Goal: Task Accomplishment & Management: Use online tool/utility

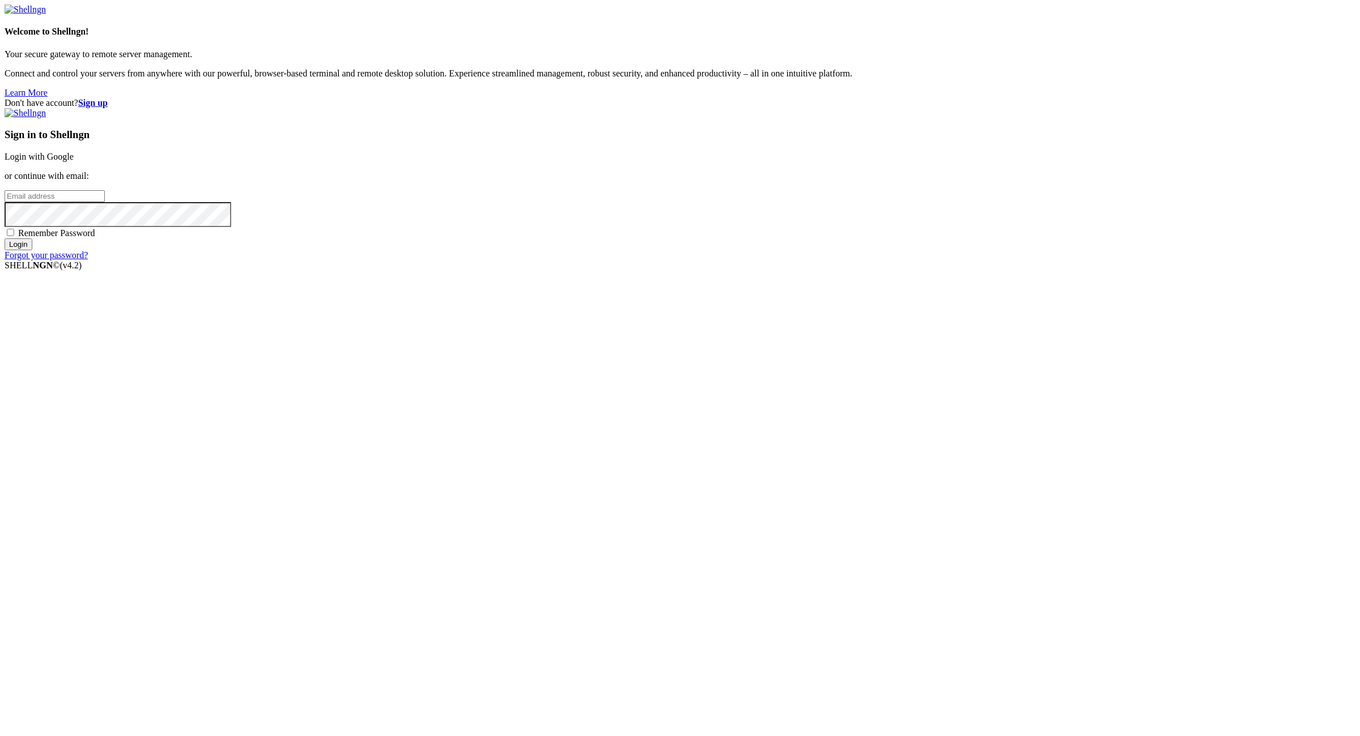
click at [1186, 261] on div "Don't have account? Sign up Sign in to Shellngn Login with Google or continue w…" at bounding box center [680, 179] width 1351 height 163
drag, startPoint x: 850, startPoint y: 377, endPoint x: 845, endPoint y: 373, distance: 6.5
click at [849, 261] on div "Sign in to Shellngn Login with Google or continue with email: Remember Password…" at bounding box center [680, 184] width 1351 height 152
click at [105, 202] on input "email" at bounding box center [55, 196] width 100 height 12
paste input "[EMAIL_ADDRESS][DOMAIN_NAME]:NameNameName"
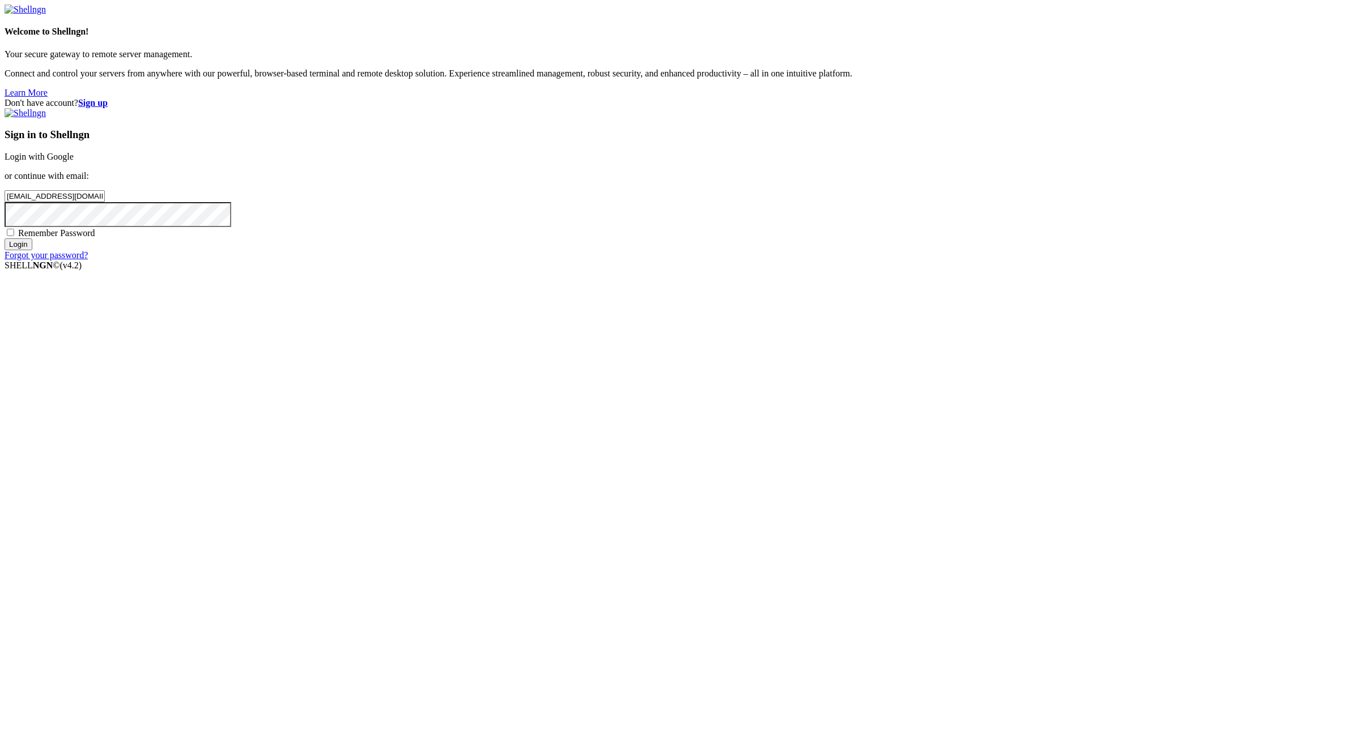
click at [105, 202] on input "885magenta@powerscrews.com:NameNameName" at bounding box center [55, 196] width 100 height 12
click at [105, 202] on input "885magenta@powerscrews.com:" at bounding box center [55, 196] width 100 height 12
type input "885magenta@powerscrews.com"
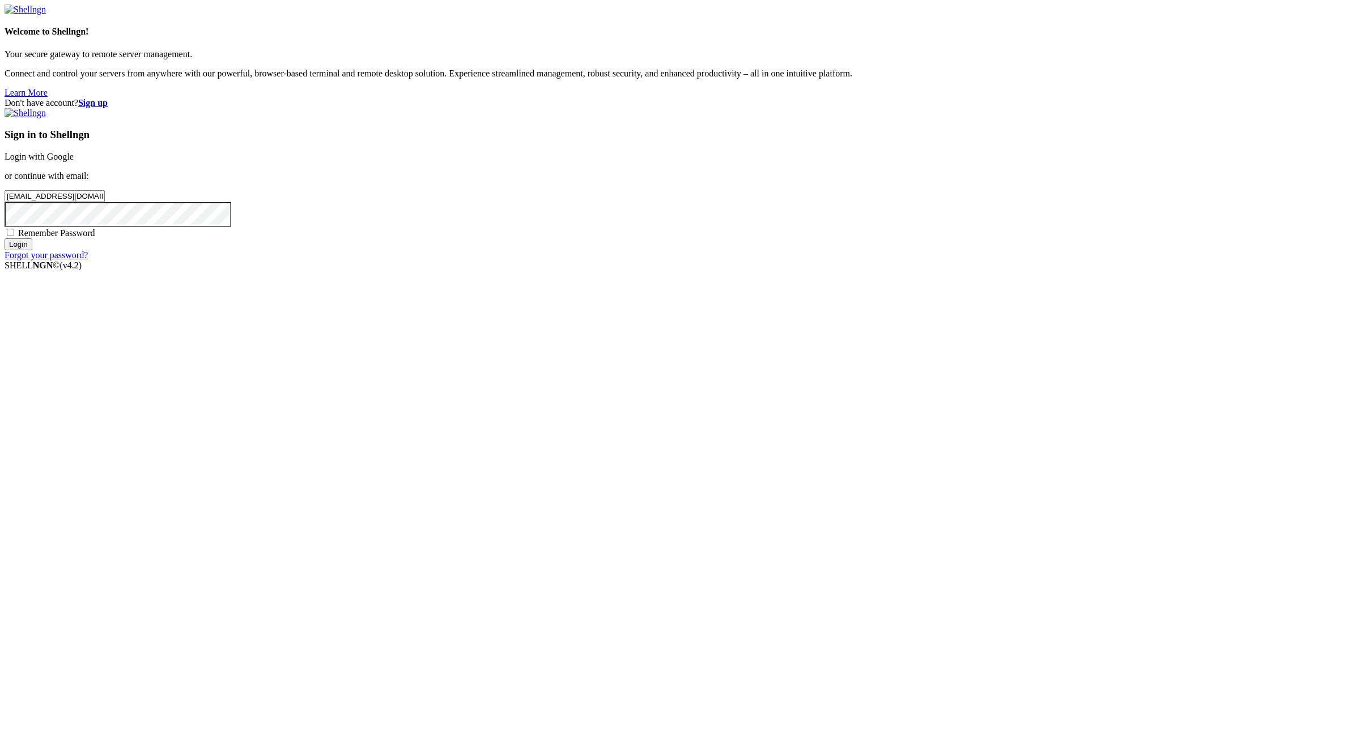
click at [95, 238] on span "Remember Password" at bounding box center [56, 233] width 77 height 10
click at [14, 236] on input "Remember Password" at bounding box center [10, 232] width 7 height 7
checkbox input "true"
click at [32, 250] on input "Login" at bounding box center [19, 244] width 28 height 12
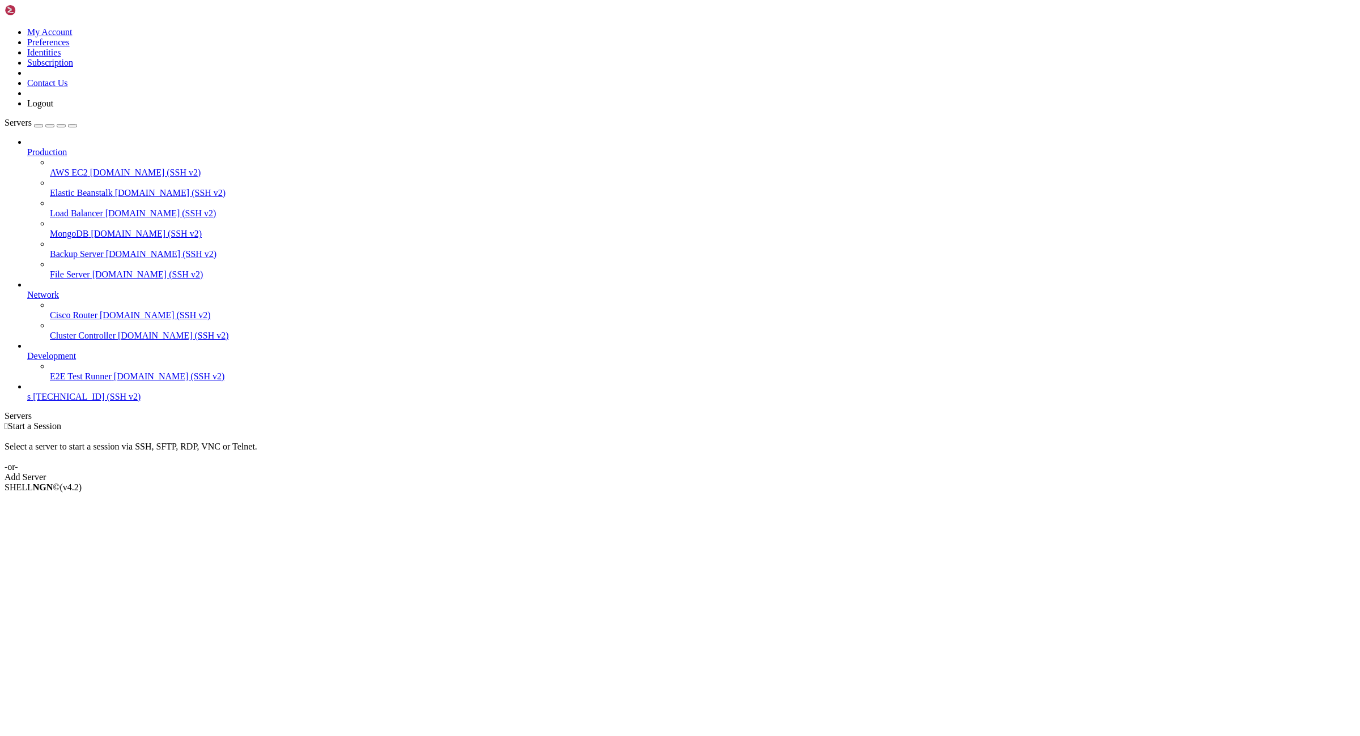
click at [31, 402] on span "s" at bounding box center [28, 397] width 3 height 10
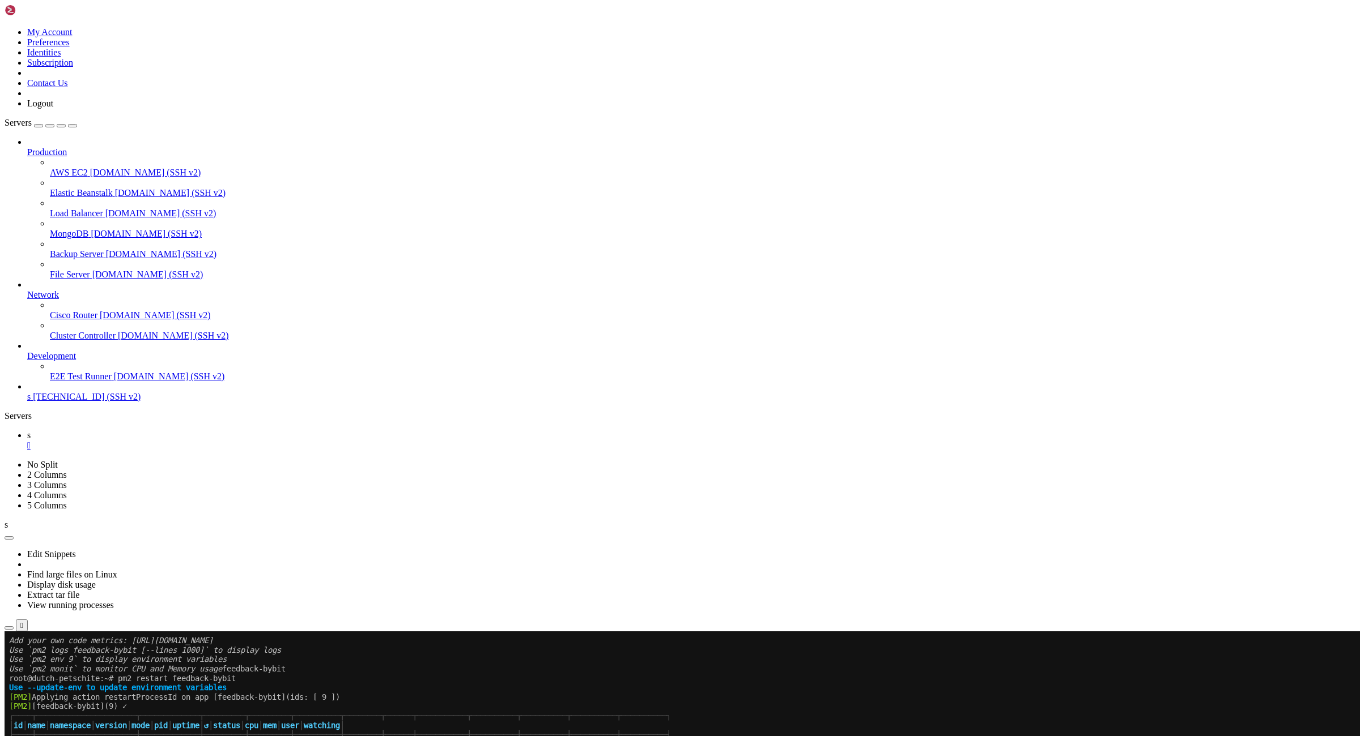
scroll to position [1206, 0]
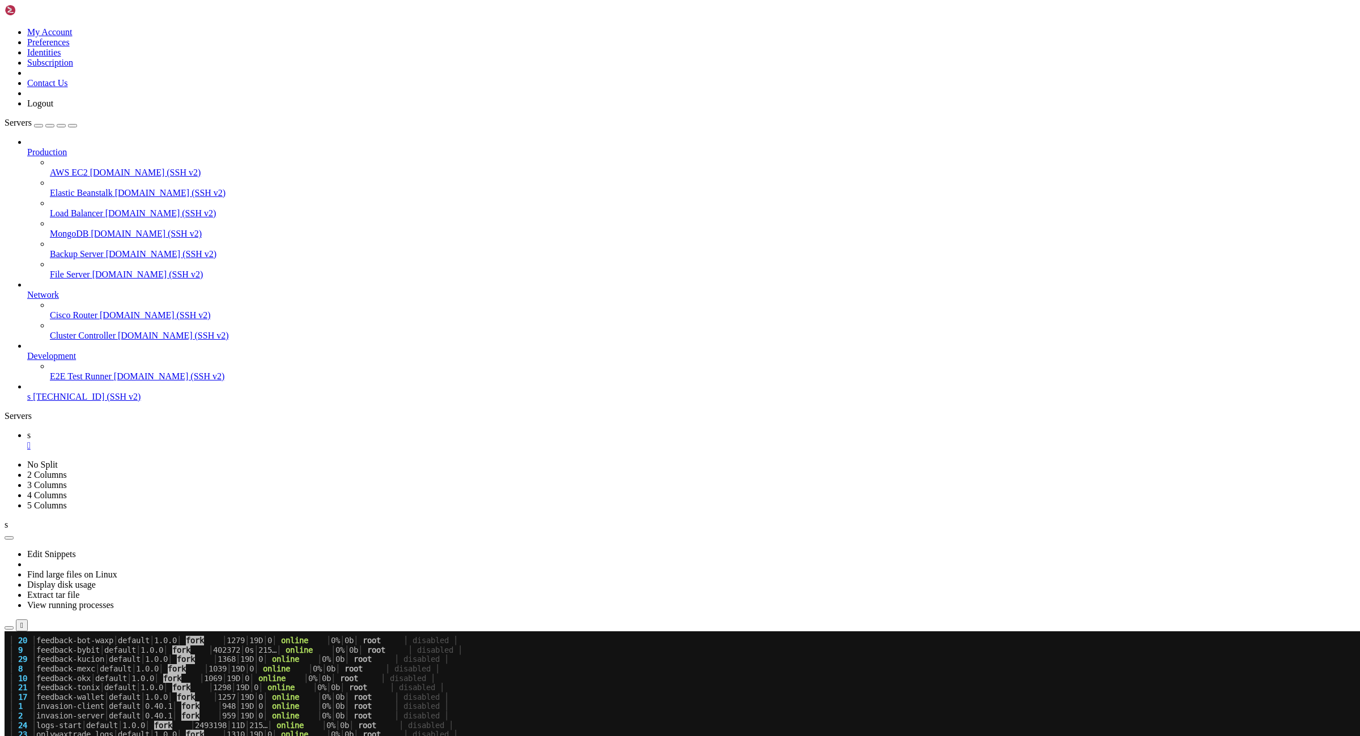
click at [174, 441] on div "" at bounding box center [691, 446] width 1328 height 10
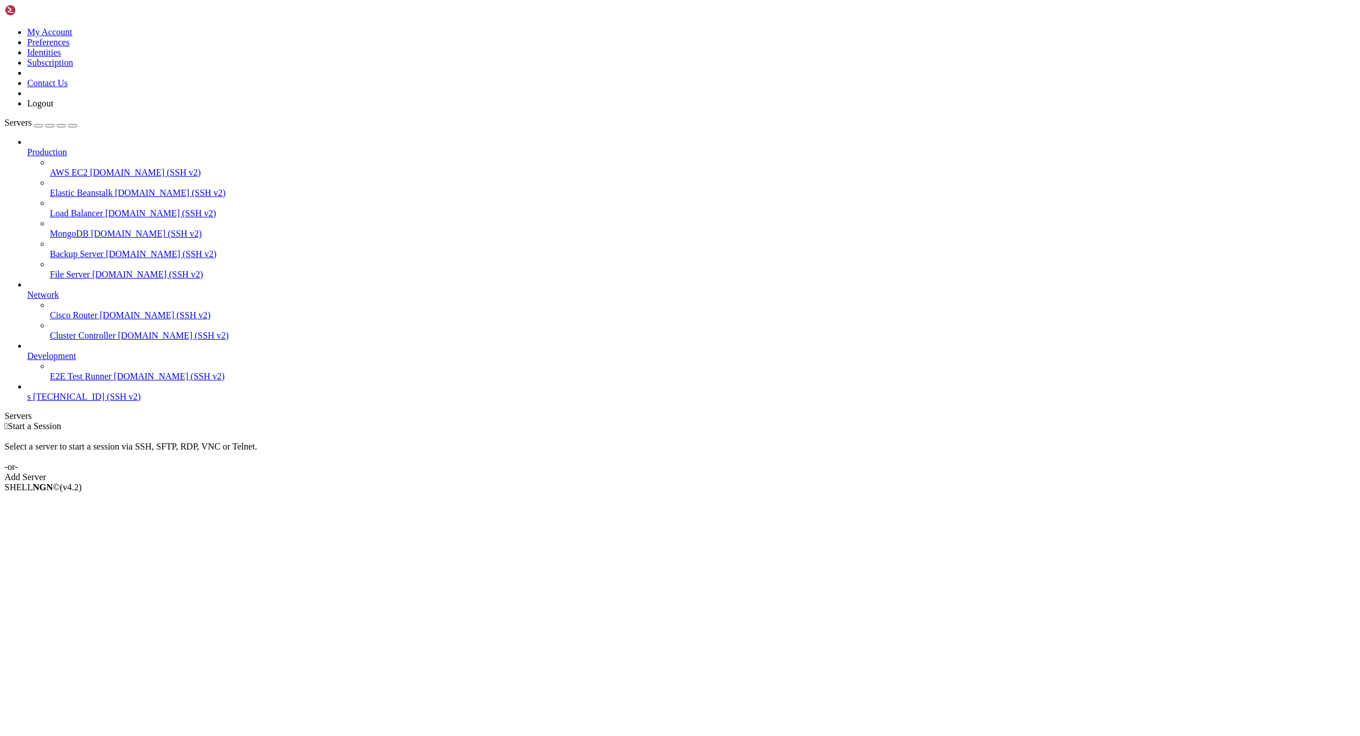
click at [5, 27] on icon at bounding box center [5, 27] width 0 height 0
click at [53, 108] on link "Logout" at bounding box center [40, 104] width 26 height 10
